Goal: Task Accomplishment & Management: Manage account settings

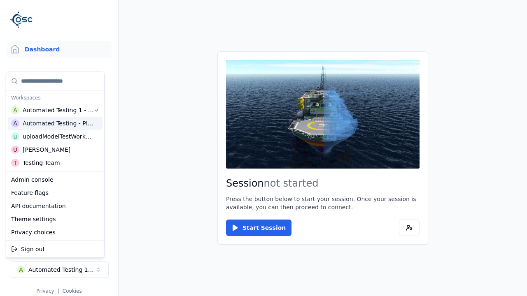
click at [263, 148] on html "Support Dashboard Assets 3D Models Scenes Datasets Recordings Support Documenta…" at bounding box center [263, 148] width 527 height 296
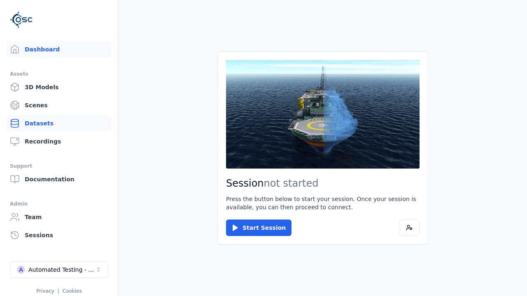
click at [56, 123] on link "Datasets" at bounding box center [59, 123] width 105 height 16
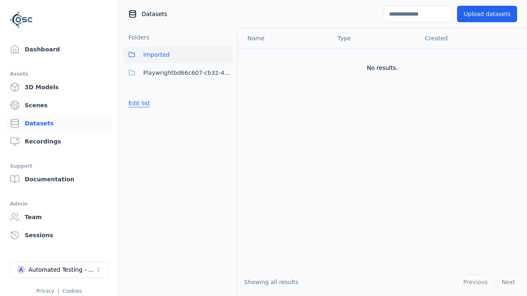
click at [138, 103] on button "Edit list" at bounding box center [138, 103] width 31 height 15
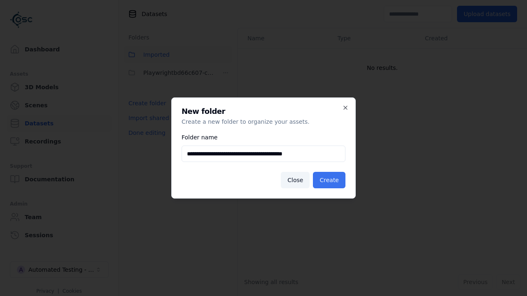
type input "**********"
click at [330, 180] on button "Create" at bounding box center [329, 180] width 33 height 16
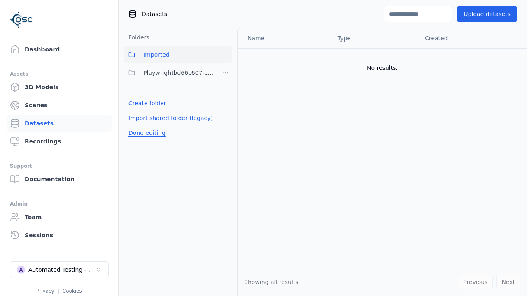
click at [145, 140] on button "Done editing" at bounding box center [146, 133] width 47 height 15
click at [138, 126] on button "Done editing" at bounding box center [146, 133] width 47 height 15
click at [226, 73] on html "Support Dashboard Assets 3D Models Scenes Datasets Recordings Support Documenta…" at bounding box center [263, 148] width 527 height 296
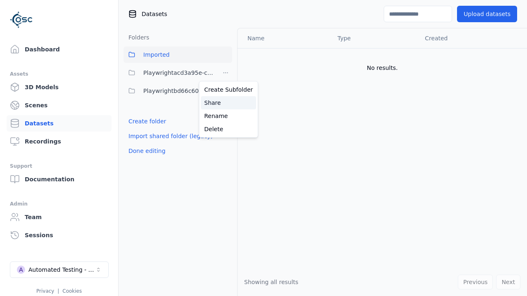
click at [225, 102] on div "Share" at bounding box center [228, 102] width 55 height 13
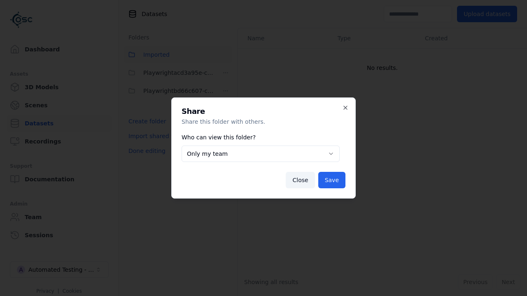
click at [260, 154] on button "Only my team" at bounding box center [261, 154] width 158 height 16
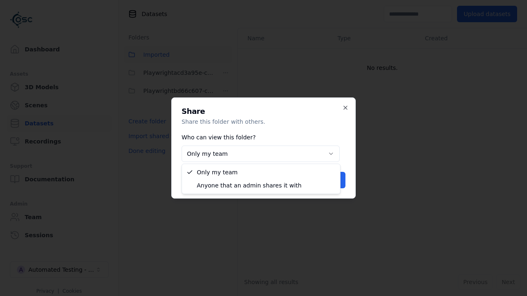
select select "****"
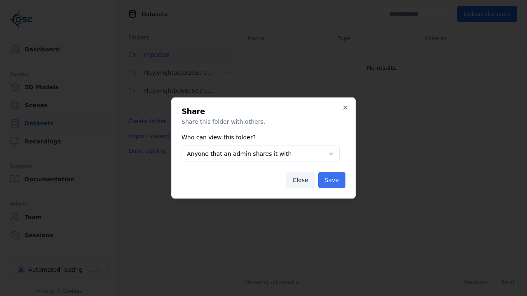
click at [333, 180] on button "Save" at bounding box center [331, 180] width 27 height 16
click at [145, 151] on button "Done editing" at bounding box center [146, 151] width 47 height 15
click at [59, 270] on div "Automated Testing - Playwright" at bounding box center [61, 270] width 67 height 8
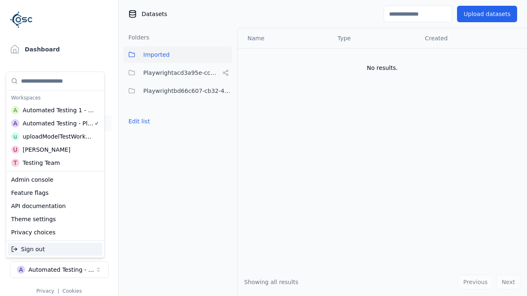
click at [53, 110] on div "Automated Testing 1 - Playwright" at bounding box center [59, 110] width 72 height 8
click at [263, 148] on html "Support Dashboard Assets 3D Models Scenes Datasets Recordings Support Documenta…" at bounding box center [263, 148] width 527 height 296
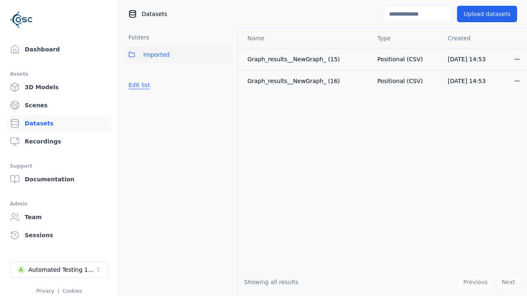
click at [138, 85] on button "Edit list" at bounding box center [138, 85] width 31 height 15
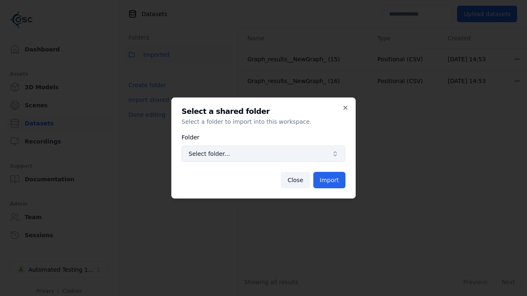
click at [263, 154] on span "Select folder..." at bounding box center [259, 154] width 140 height 8
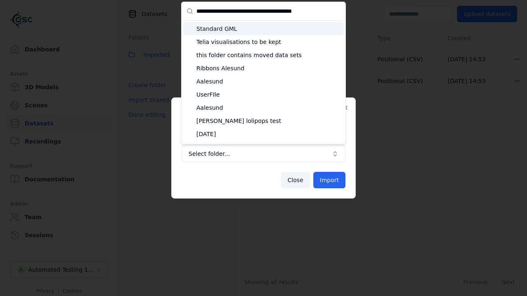
type input "**********"
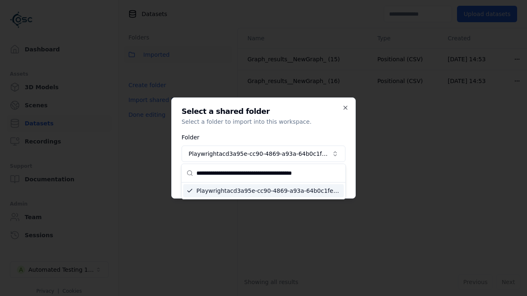
click at [330, 180] on button "Import" at bounding box center [329, 180] width 32 height 16
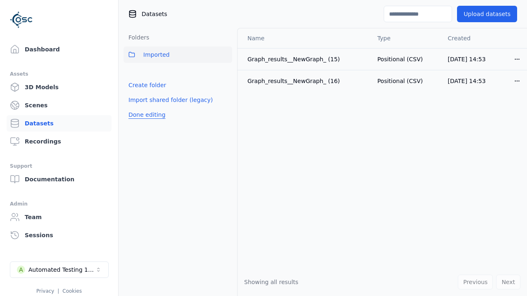
click at [145, 122] on button "Done editing" at bounding box center [146, 114] width 47 height 15
click at [138, 107] on button "Done editing" at bounding box center [146, 114] width 47 height 15
click at [226, 73] on html "Support Dashboard Assets 3D Models Scenes Datasets Recordings Support Documenta…" at bounding box center [263, 148] width 527 height 296
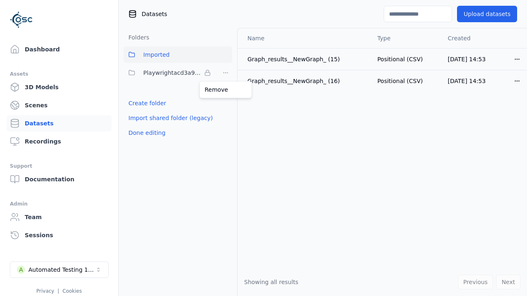
click at [263, 148] on html "Support Dashboard Assets 3D Models Scenes Datasets Recordings Support Documenta…" at bounding box center [263, 148] width 527 height 296
click at [145, 133] on button "Done editing" at bounding box center [146, 133] width 47 height 15
click at [59, 270] on div "Automated Testing 1 - Playwright" at bounding box center [61, 270] width 67 height 8
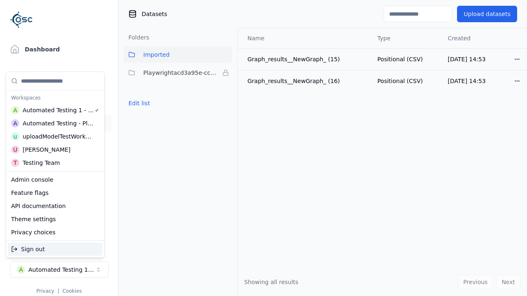
click at [53, 123] on div "Automated Testing - Playwright" at bounding box center [58, 123] width 71 height 8
click at [263, 148] on html "Support Dashboard Assets 3D Models Scenes Datasets Recordings Support Documenta…" at bounding box center [263, 148] width 527 height 296
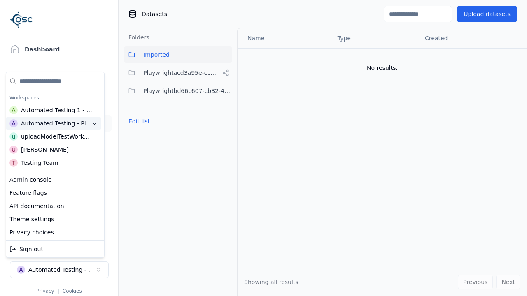
click at [138, 121] on button "Edit list" at bounding box center [138, 121] width 31 height 15
click at [226, 73] on html "Support Dashboard Assets 3D Models Scenes Datasets Recordings Support Documenta…" at bounding box center [263, 148] width 527 height 296
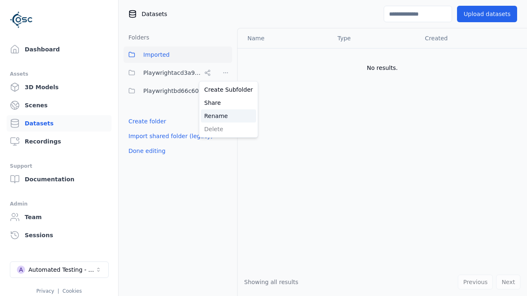
click at [225, 116] on div "Rename" at bounding box center [228, 115] width 55 height 13
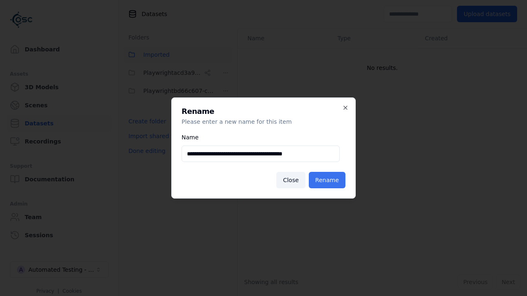
click at [260, 154] on input "**********" at bounding box center [261, 154] width 158 height 16
type input "**********"
click at [328, 180] on button "Rename" at bounding box center [327, 180] width 37 height 16
click at [145, 151] on button "Done editing" at bounding box center [146, 151] width 47 height 15
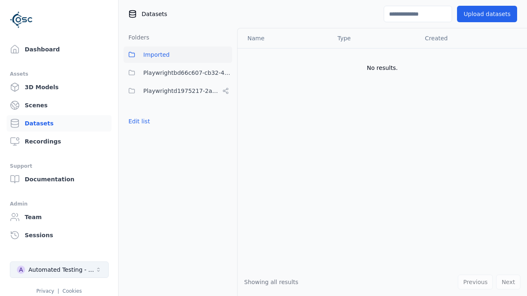
click at [59, 270] on div "Automated Testing - Playwright" at bounding box center [61, 270] width 67 height 8
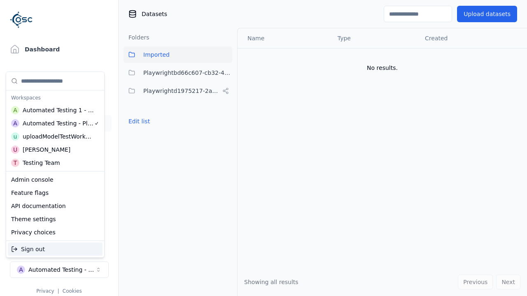
click at [53, 110] on div "Automated Testing 1 - Playwright" at bounding box center [59, 110] width 72 height 8
click at [263, 148] on html "Support Dashboard Assets 3D Models Scenes Datasets Recordings Support Documenta…" at bounding box center [263, 148] width 527 height 296
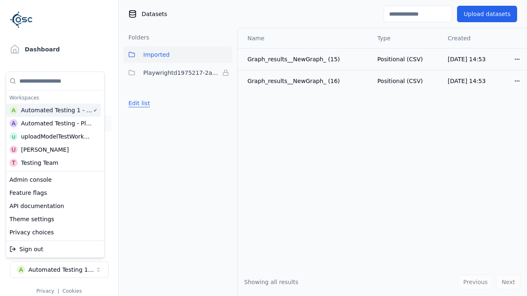
click at [138, 103] on button "Edit list" at bounding box center [138, 103] width 31 height 15
click at [226, 73] on html "Support Dashboard Assets 3D Models Scenes Datasets Recordings Support Documenta…" at bounding box center [263, 148] width 527 height 296
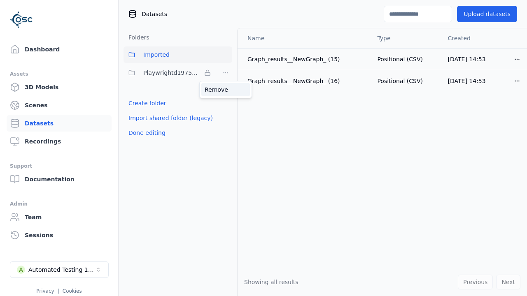
click at [226, 89] on div "Remove" at bounding box center [225, 89] width 49 height 13
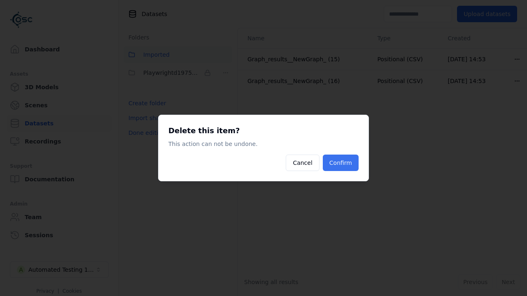
click at [341, 163] on button "Confirm" at bounding box center [341, 163] width 36 height 16
click at [145, 126] on button "Done editing" at bounding box center [146, 133] width 47 height 15
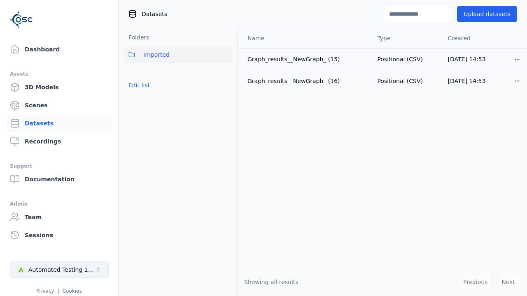
click at [59, 270] on div "Automated Testing 1 - Playwright" at bounding box center [61, 270] width 67 height 8
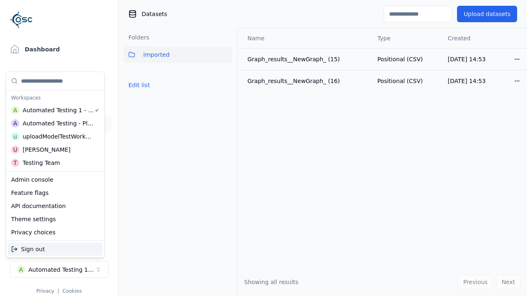
click at [53, 123] on div "Automated Testing - Playwright" at bounding box center [58, 123] width 71 height 8
click at [263, 148] on html "Support Dashboard Assets 3D Models Scenes Datasets Recordings Support Documenta…" at bounding box center [263, 148] width 527 height 296
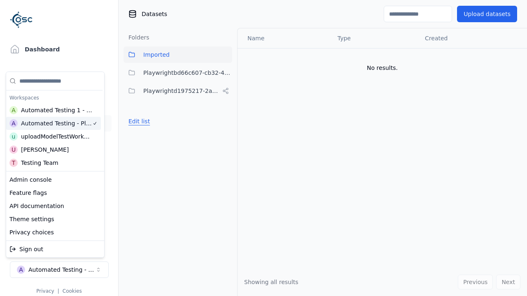
click at [138, 121] on button "Edit list" at bounding box center [138, 121] width 31 height 15
click at [226, 91] on html "Support Dashboard Assets 3D Models Scenes Datasets Recordings Support Documenta…" at bounding box center [263, 148] width 527 height 296
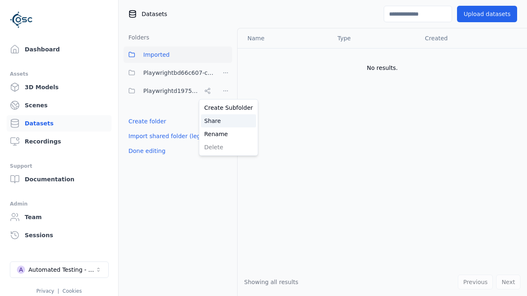
click at [225, 121] on div "Share" at bounding box center [228, 120] width 55 height 13
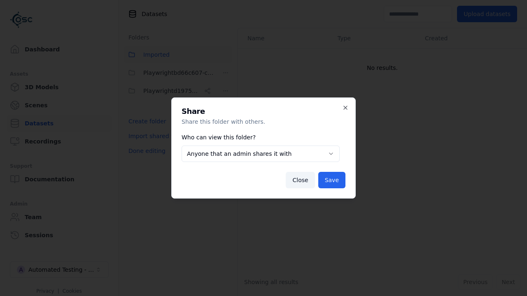
click at [260, 154] on button "Anyone that an admin shares it with" at bounding box center [261, 154] width 158 height 16
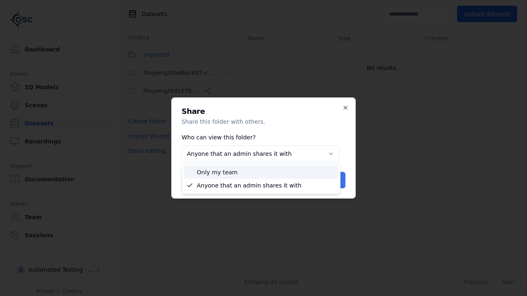
select select "*****"
click at [333, 180] on button "Save" at bounding box center [331, 180] width 27 height 16
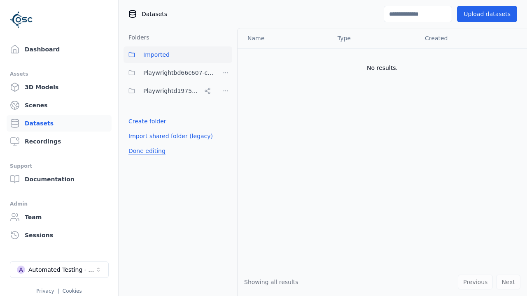
click at [145, 151] on button "Done editing" at bounding box center [146, 151] width 47 height 15
click at [138, 144] on button "Done editing" at bounding box center [146, 151] width 47 height 15
click at [226, 91] on html "Support Dashboard Assets 3D Models Scenes Datasets Recordings Support Documenta…" at bounding box center [263, 148] width 527 height 296
click at [225, 147] on div "Delete" at bounding box center [228, 147] width 55 height 13
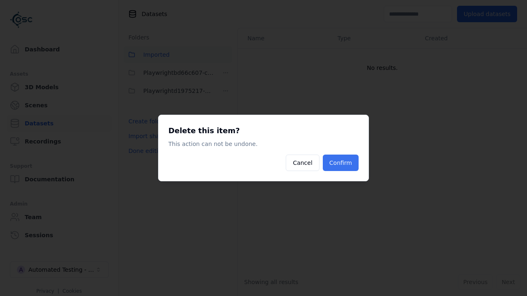
click at [341, 163] on button "Confirm" at bounding box center [341, 163] width 36 height 16
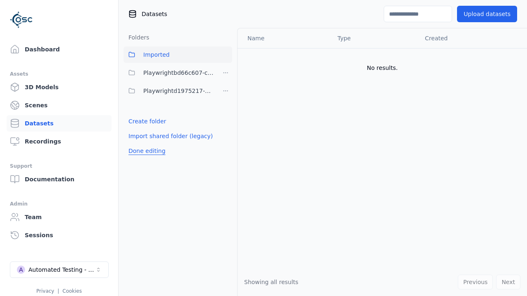
click at [145, 144] on button "Done editing" at bounding box center [146, 151] width 47 height 15
